Goal: Check status: Check status

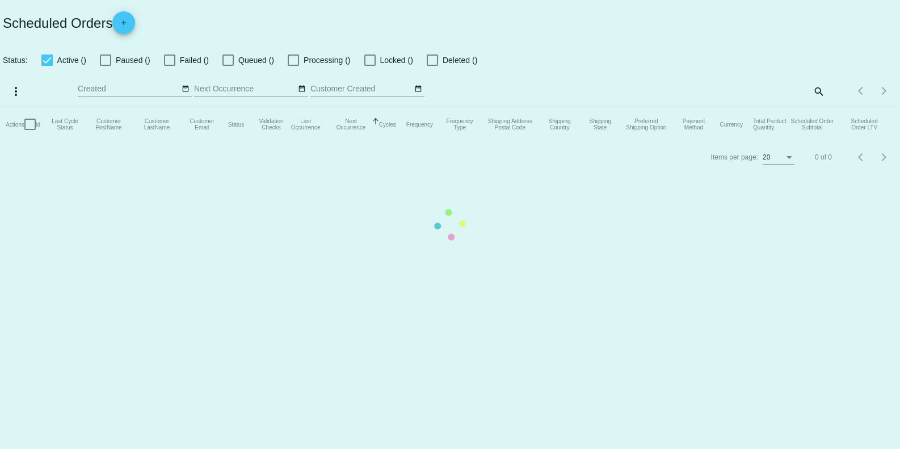
checkbox input "true"
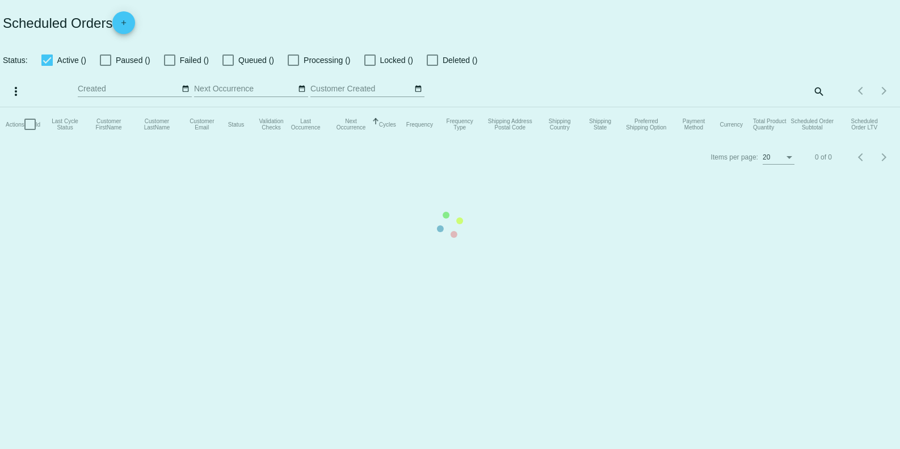
checkbox input "true"
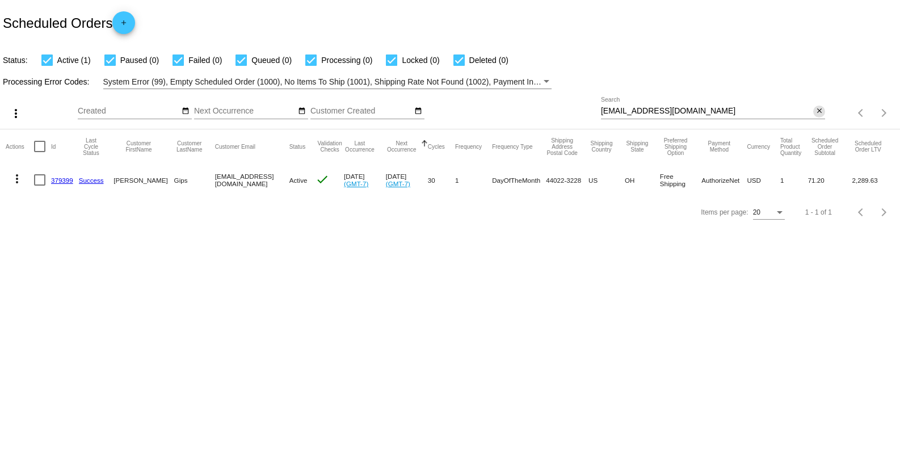
click at [817, 114] on div "[EMAIL_ADDRESS][DOMAIN_NAME] Search close" at bounding box center [713, 108] width 224 height 22
click at [818, 114] on mat-icon "close" at bounding box center [820, 111] width 8 height 9
click at [812, 114] on mat-icon "search" at bounding box center [819, 113] width 14 height 18
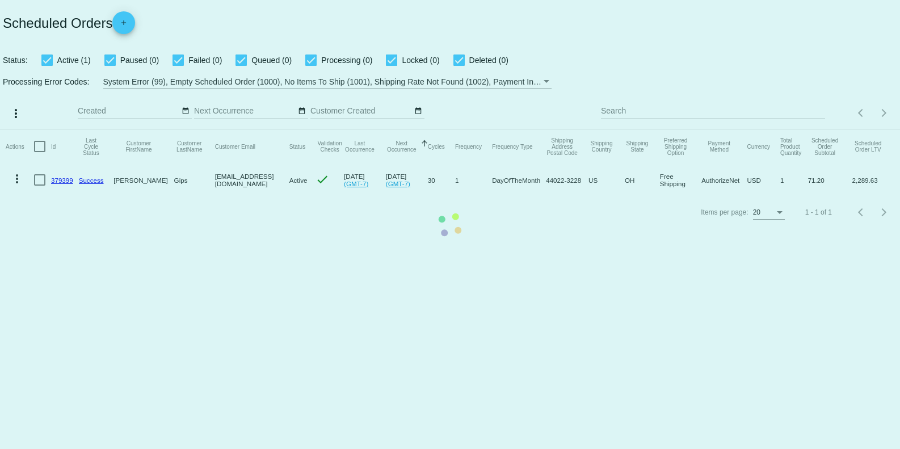
click at [764, 129] on mat-table "Actions Id Last Cycle Status Customer FirstName Customer LastName Customer Emai…" at bounding box center [450, 162] width 900 height 67
click at [779, 129] on mat-table "Actions Id Last Cycle Status Customer FirstName Customer LastName Customer Emai…" at bounding box center [450, 162] width 900 height 67
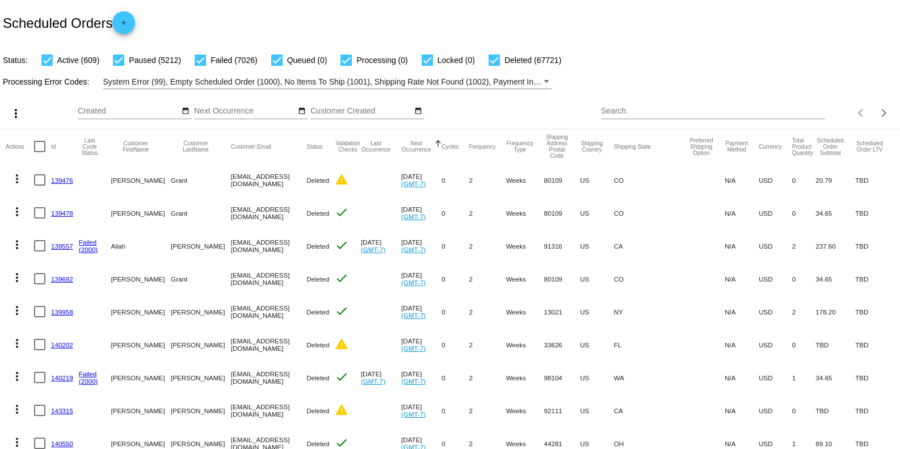
click at [667, 105] on div "Search" at bounding box center [713, 108] width 224 height 22
click at [678, 111] on input "Search" at bounding box center [713, 111] width 224 height 9
paste input "[EMAIL_ADDRESS][DOMAIN_NAME]"
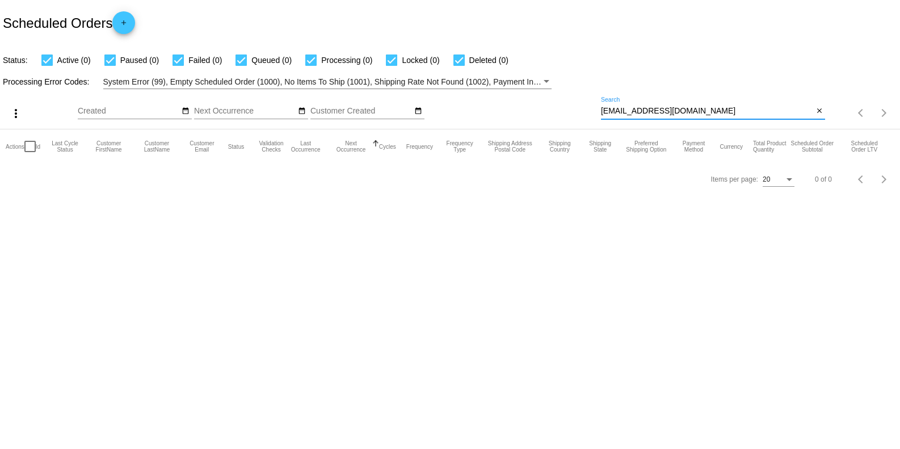
type input "[EMAIL_ADDRESS][DOMAIN_NAME]"
